Goal: Book appointment/travel/reservation

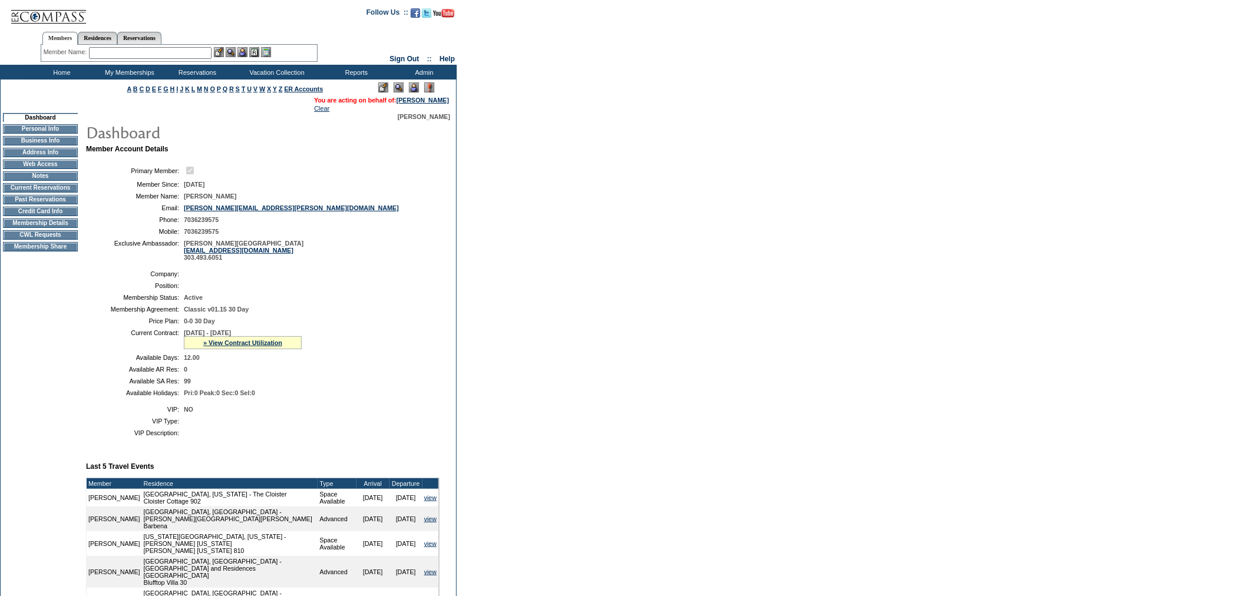
click at [146, 51] on input "text" at bounding box center [150, 53] width 123 height 12
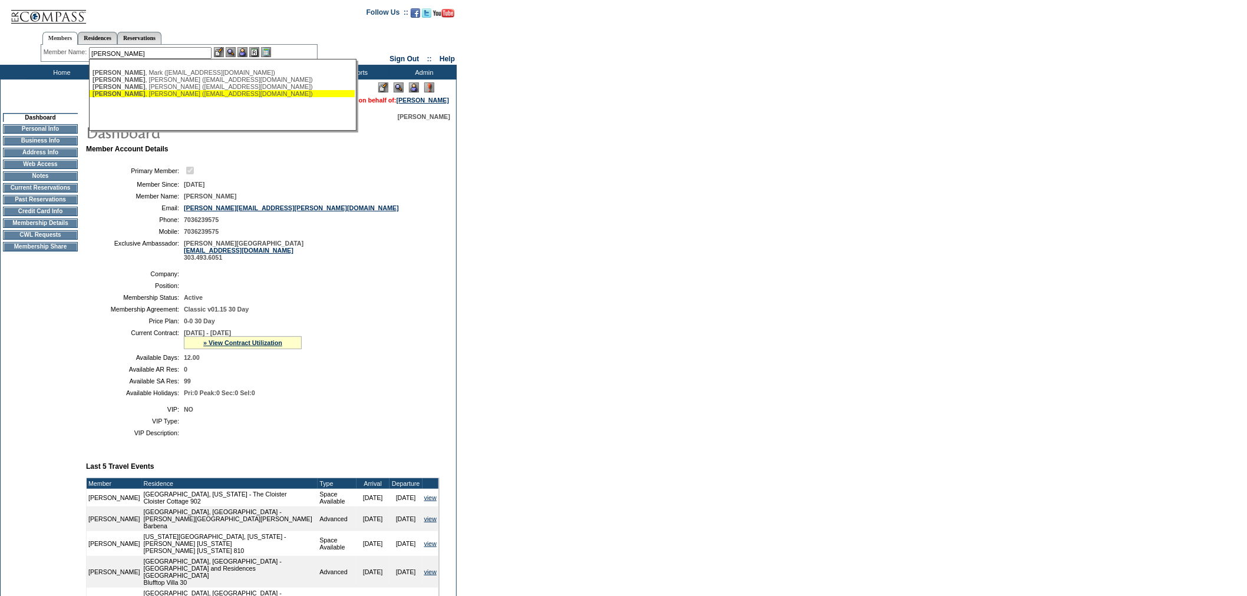
drag, startPoint x: 150, startPoint y: 96, endPoint x: 197, endPoint y: 74, distance: 51.7
click at [153, 100] on ul "[PERSON_NAME] ([EMAIL_ADDRESS][DOMAIN_NAME]) [PERSON_NAME] ([EMAIL_ADDRESS][DOM…" at bounding box center [222, 83] width 265 height 34
click at [154, 96] on div "[PERSON_NAME] ([EMAIL_ADDRESS][DOMAIN_NAME])" at bounding box center [222, 93] width 259 height 7
type input "[PERSON_NAME] ([EMAIL_ADDRESS][DOMAIN_NAME])"
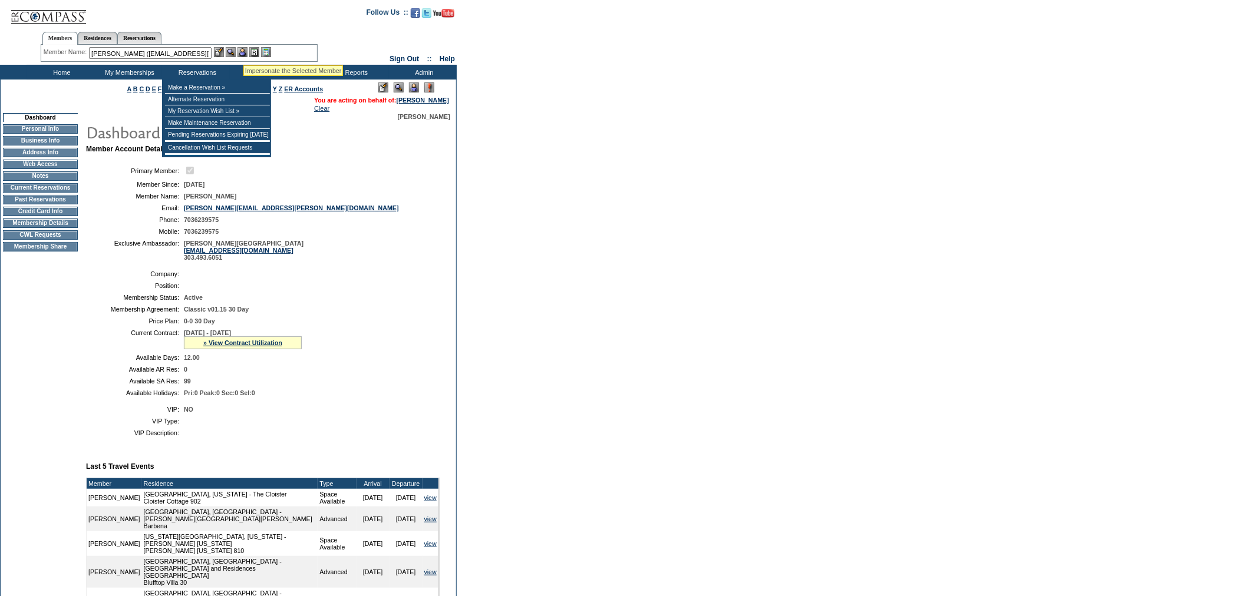
click at [244, 51] on img at bounding box center [243, 52] width 10 height 10
click at [230, 52] on img at bounding box center [231, 52] width 10 height 10
